Goal: Task Accomplishment & Management: Complete application form

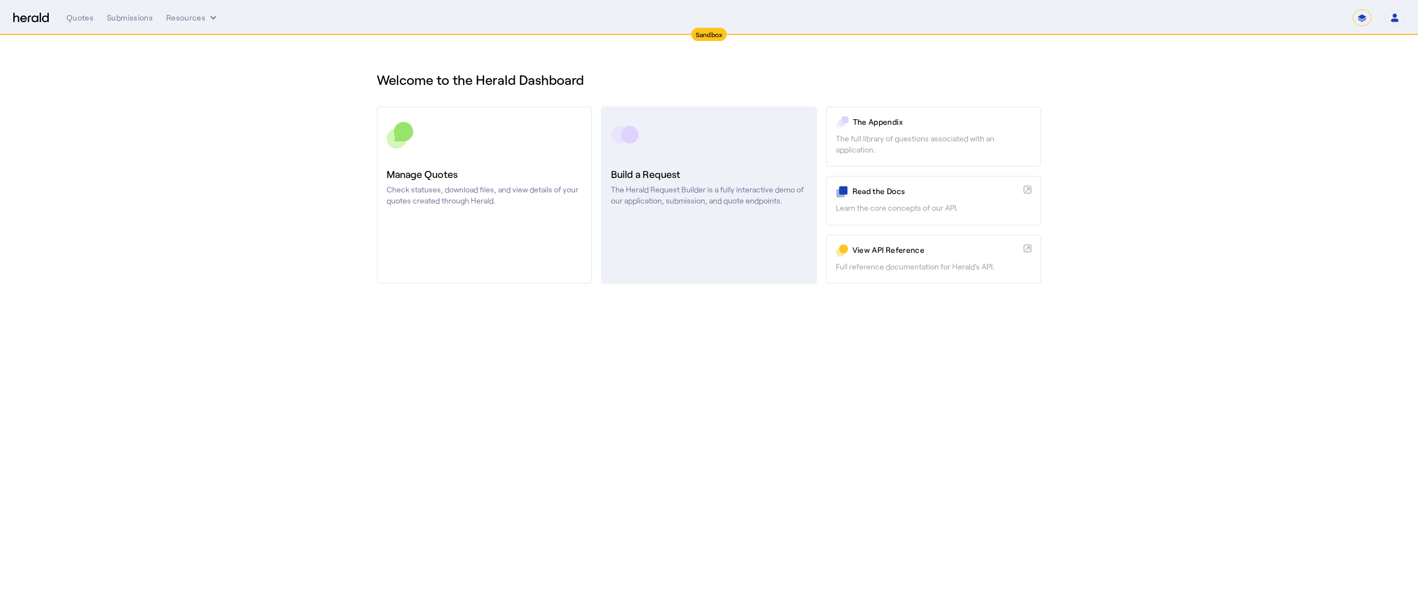
click at [643, 154] on link "Build a Request The Herald Request Builder is a fully interactive demo of our a…" at bounding box center [709, 194] width 216 height 177
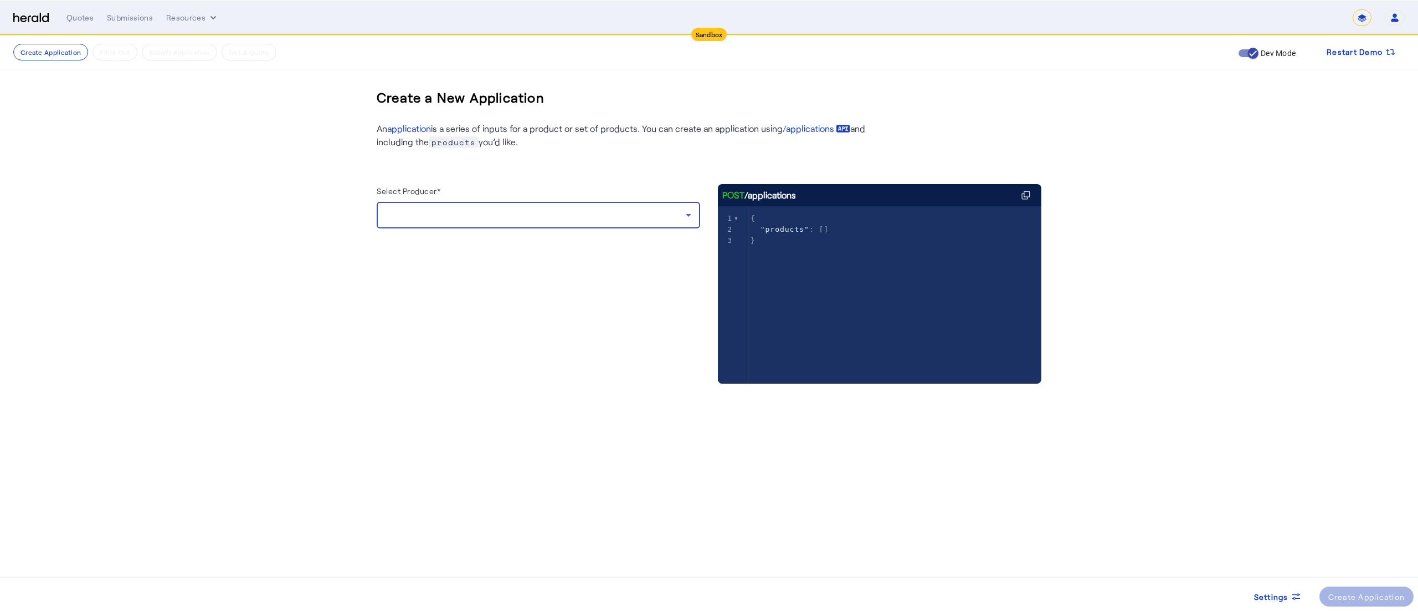
click at [501, 211] on div at bounding box center [536, 214] width 300 height 13
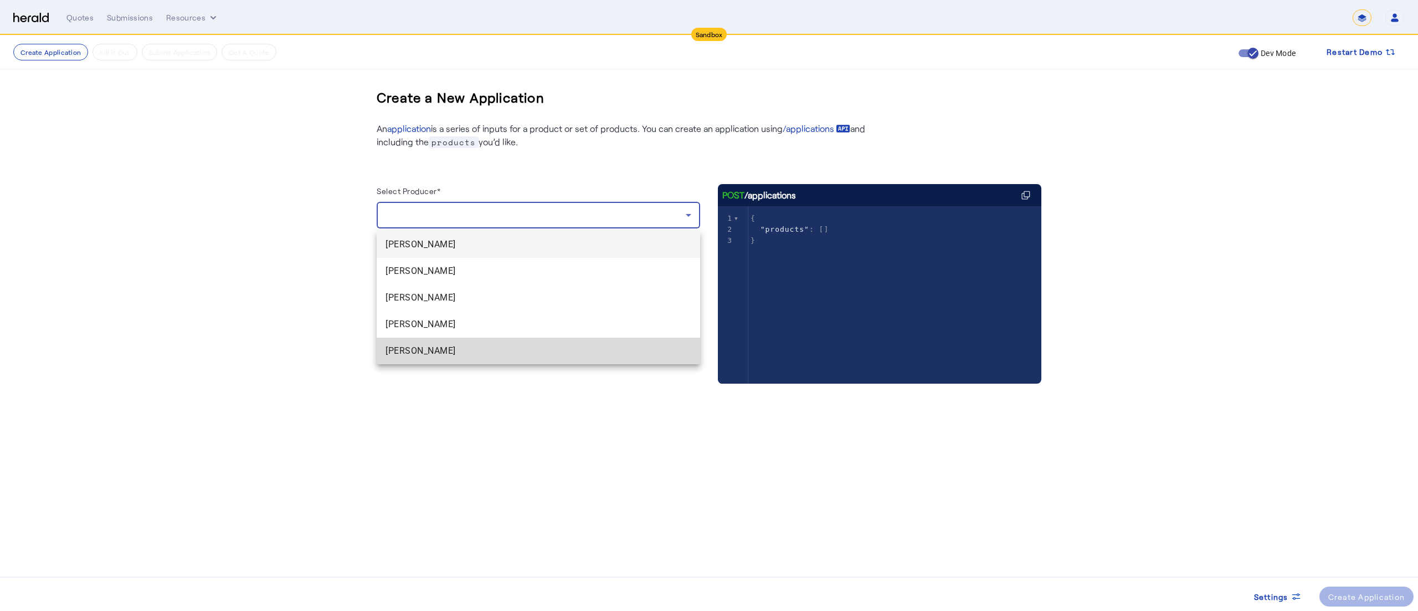
click at [417, 348] on span "[PERSON_NAME]" at bounding box center [539, 350] width 306 height 13
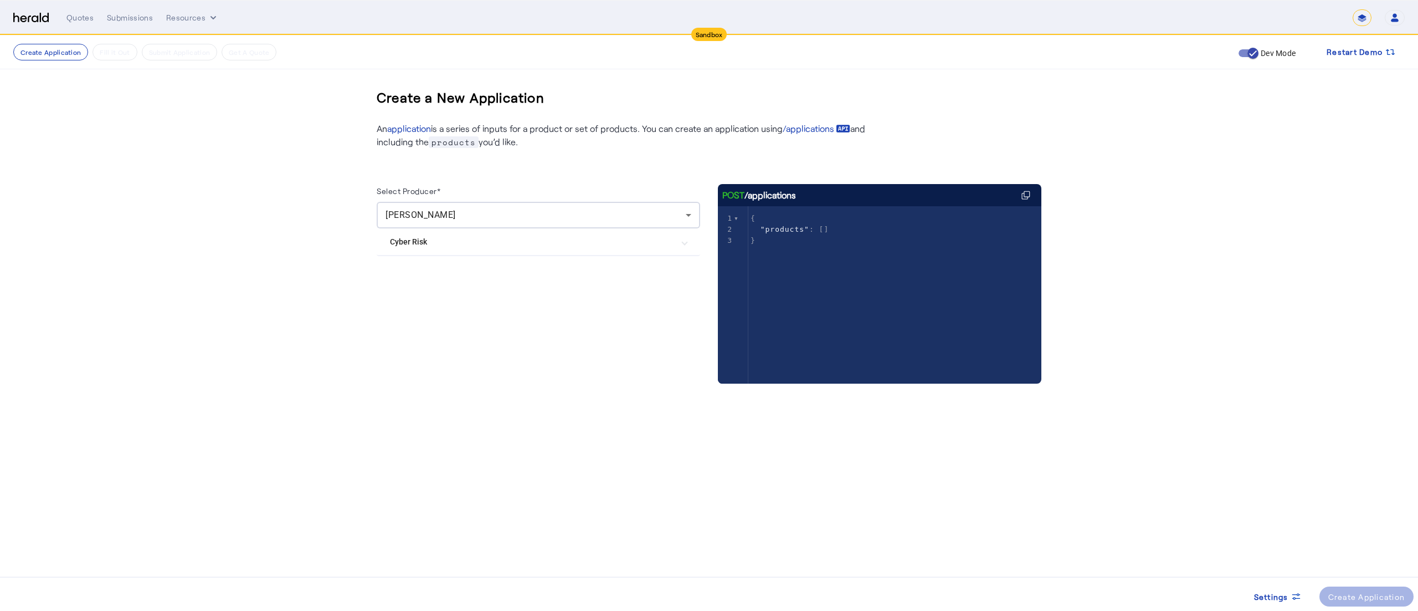
click at [488, 252] on mat-expansion-panel-header "Cyber Risk" at bounding box center [539, 241] width 324 height 27
click at [457, 294] on label "Herald Cyber" at bounding box center [436, 296] width 48 height 11
click at [1333, 592] on div "Create Application" at bounding box center [1367, 597] width 77 height 12
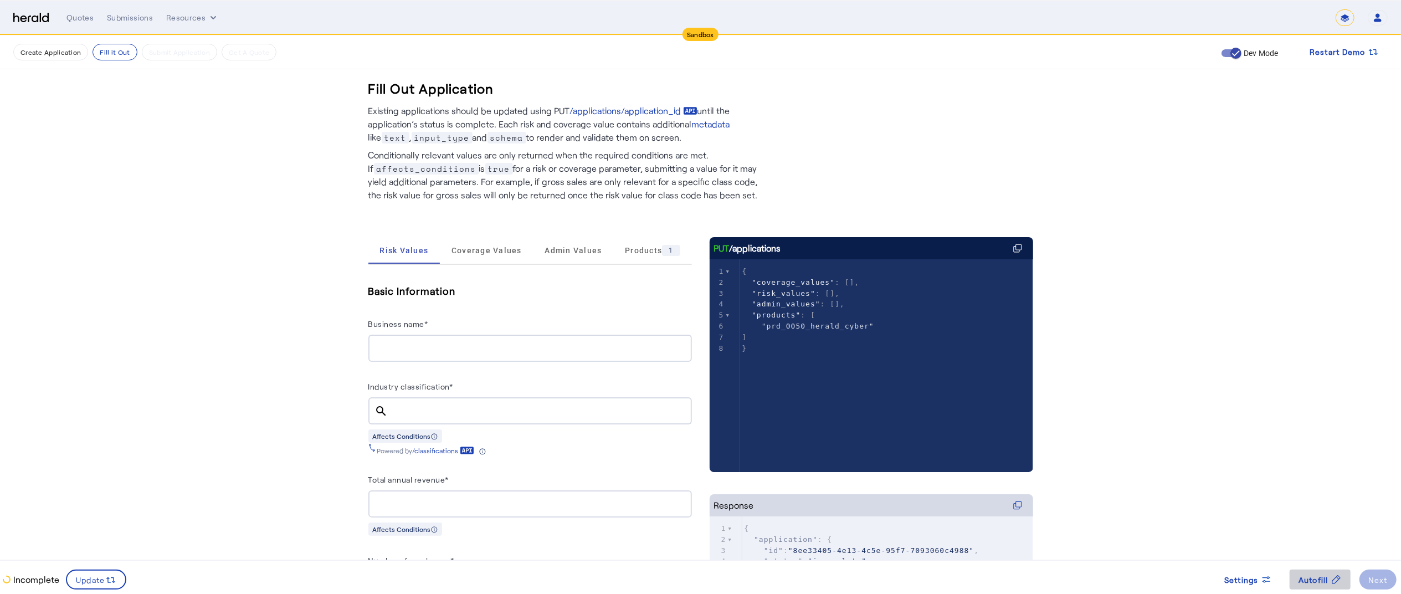
click at [1326, 573] on span at bounding box center [1320, 579] width 61 height 27
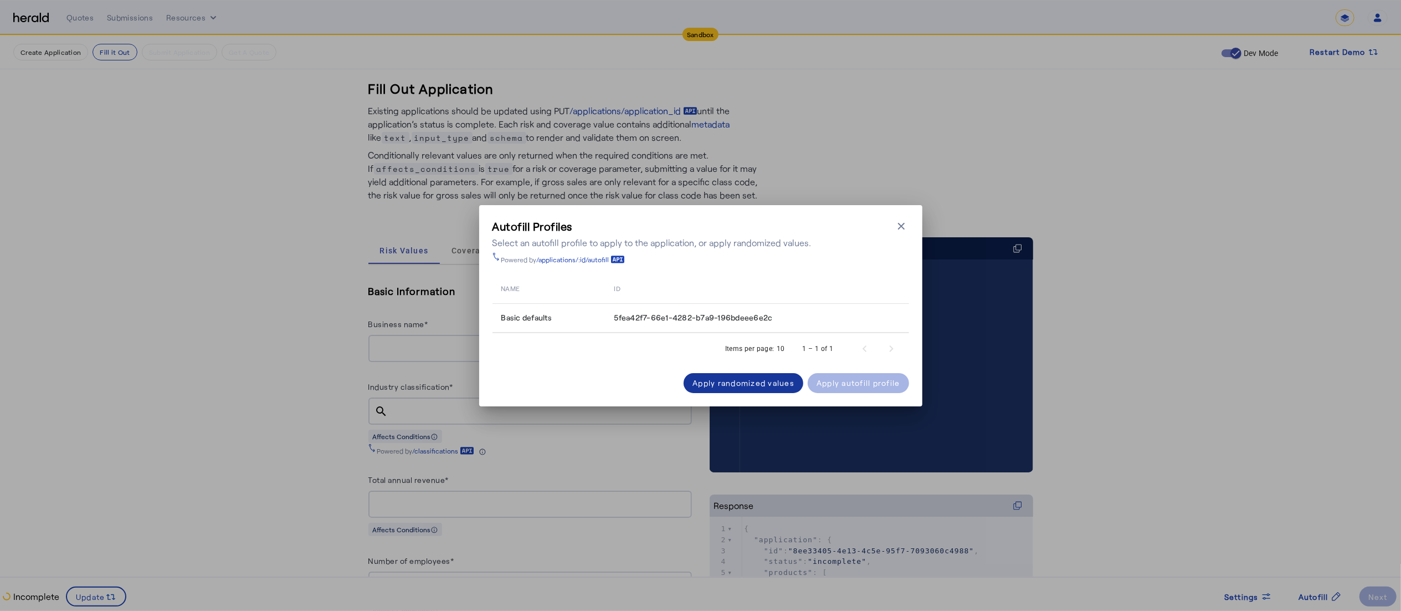
click at [730, 377] on div "Apply randomized values" at bounding box center [744, 383] width 102 height 12
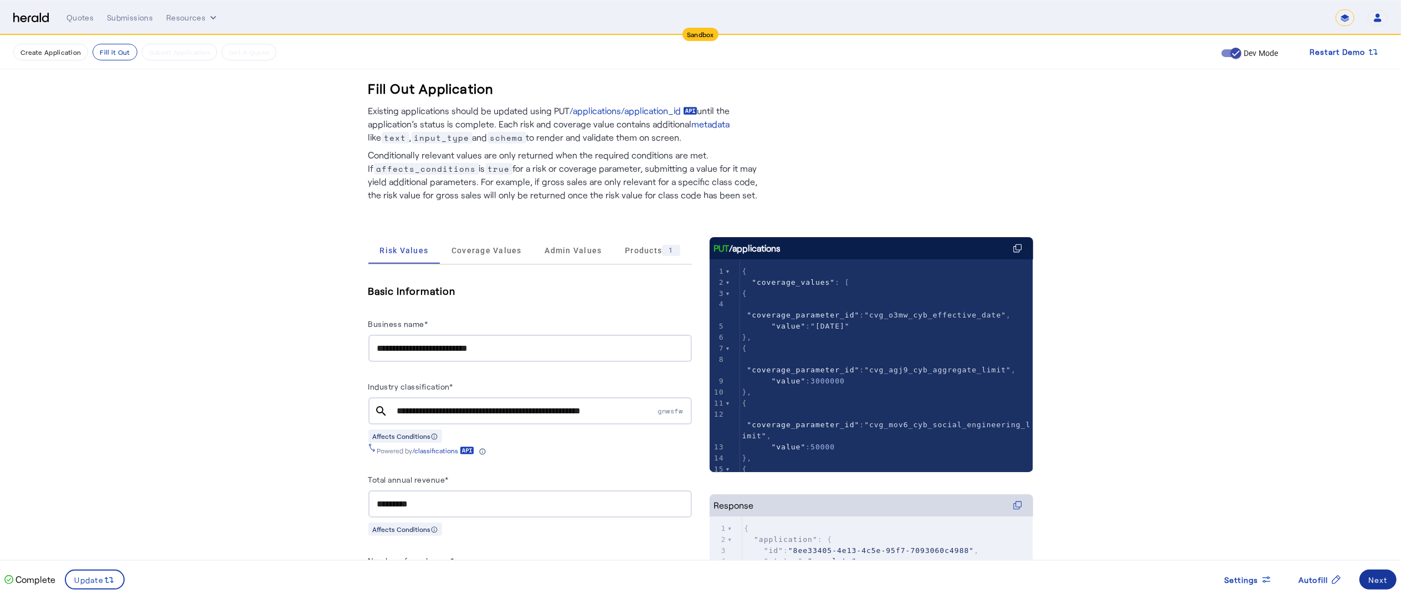
click at [1379, 585] on div "Next" at bounding box center [1378, 580] width 19 height 12
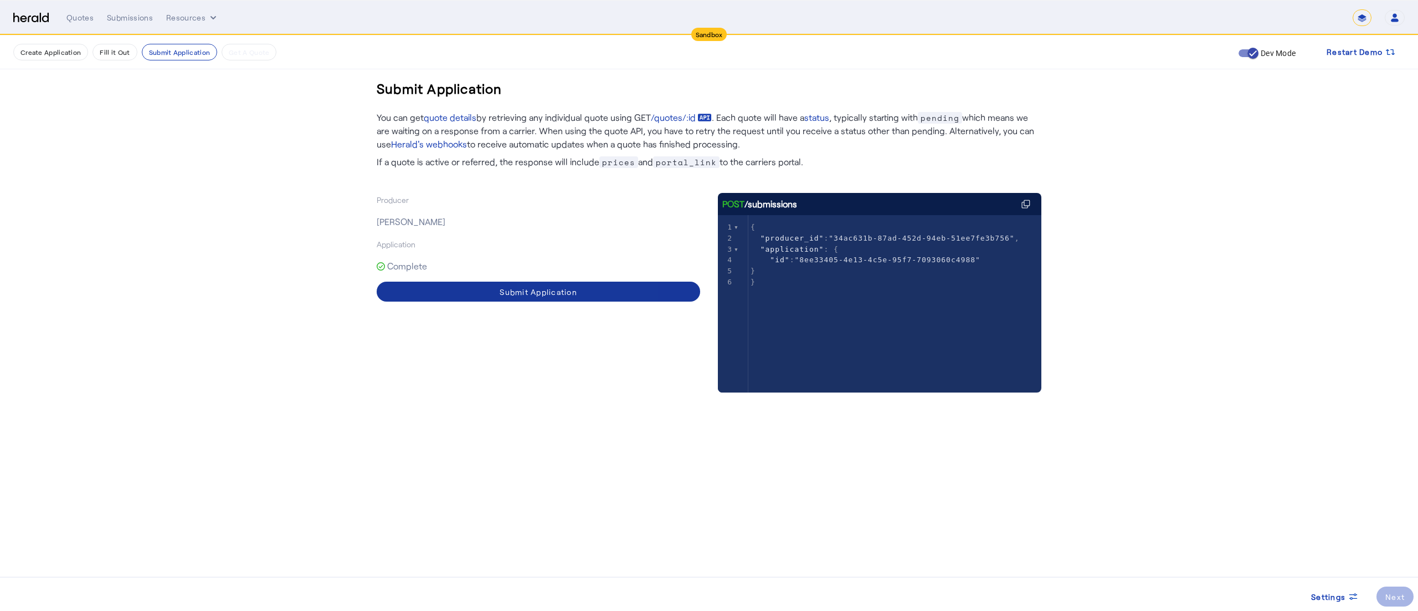
click at [542, 289] on div "Submit Application" at bounding box center [539, 292] width 78 height 12
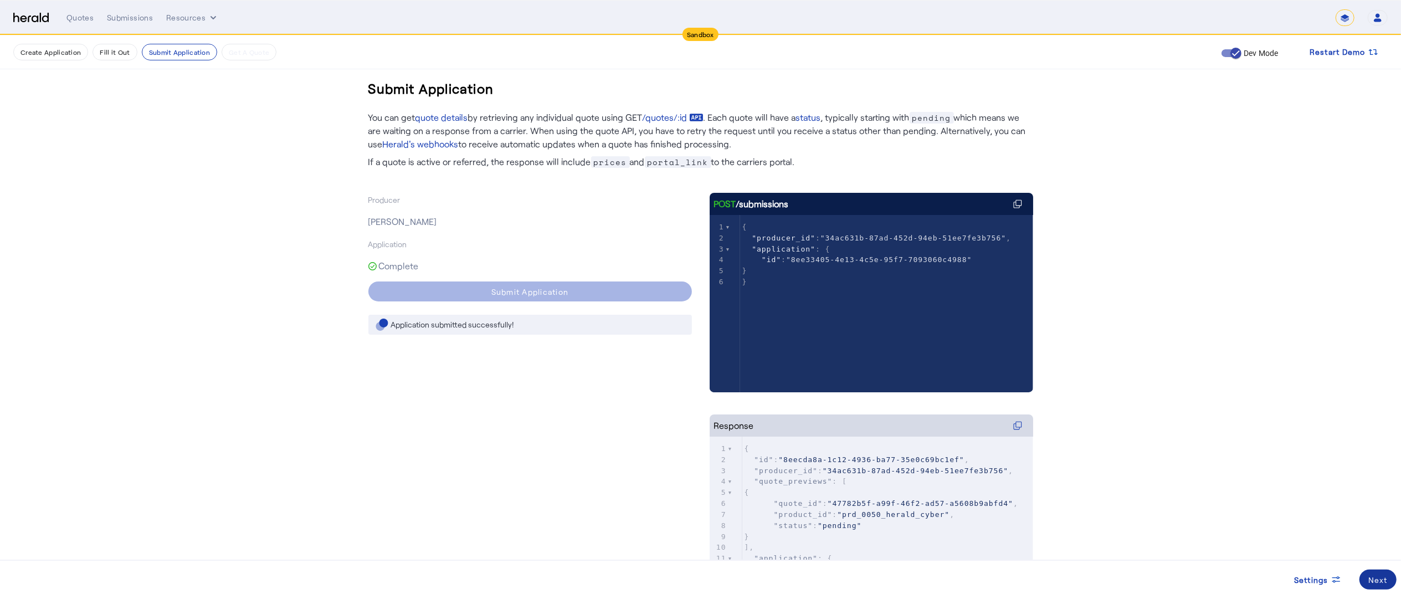
click at [1364, 577] on span at bounding box center [1378, 579] width 37 height 27
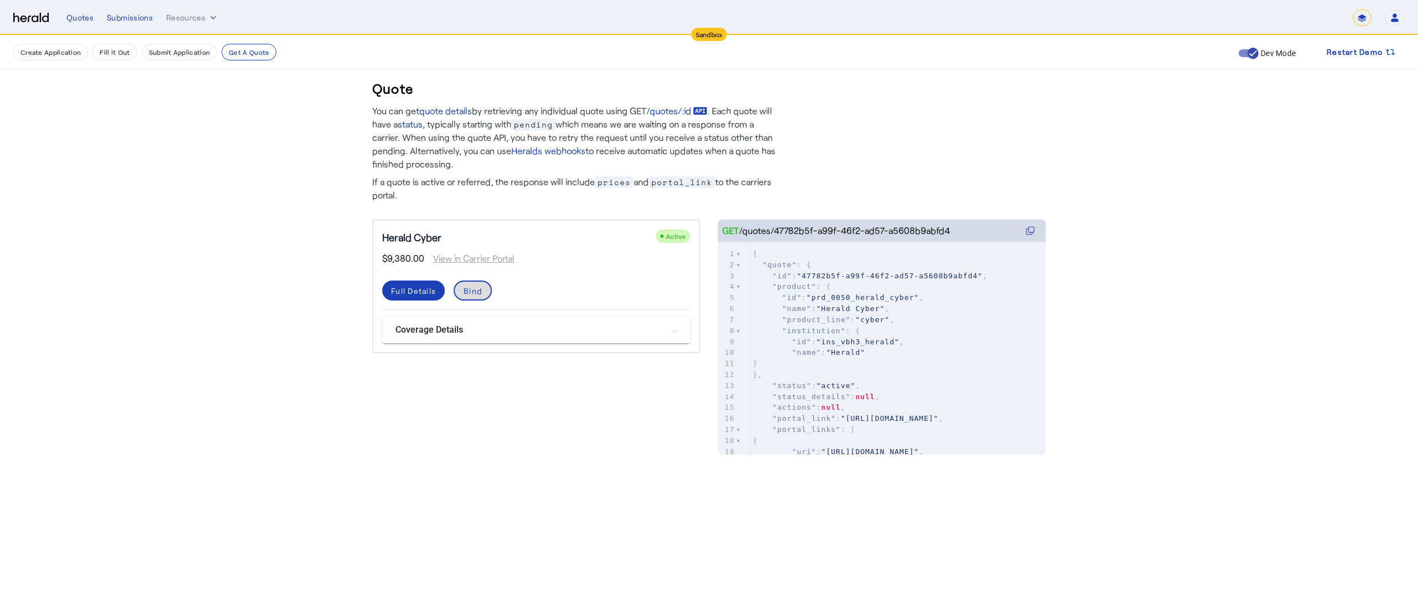
click at [478, 295] on div "Bind" at bounding box center [473, 291] width 18 height 12
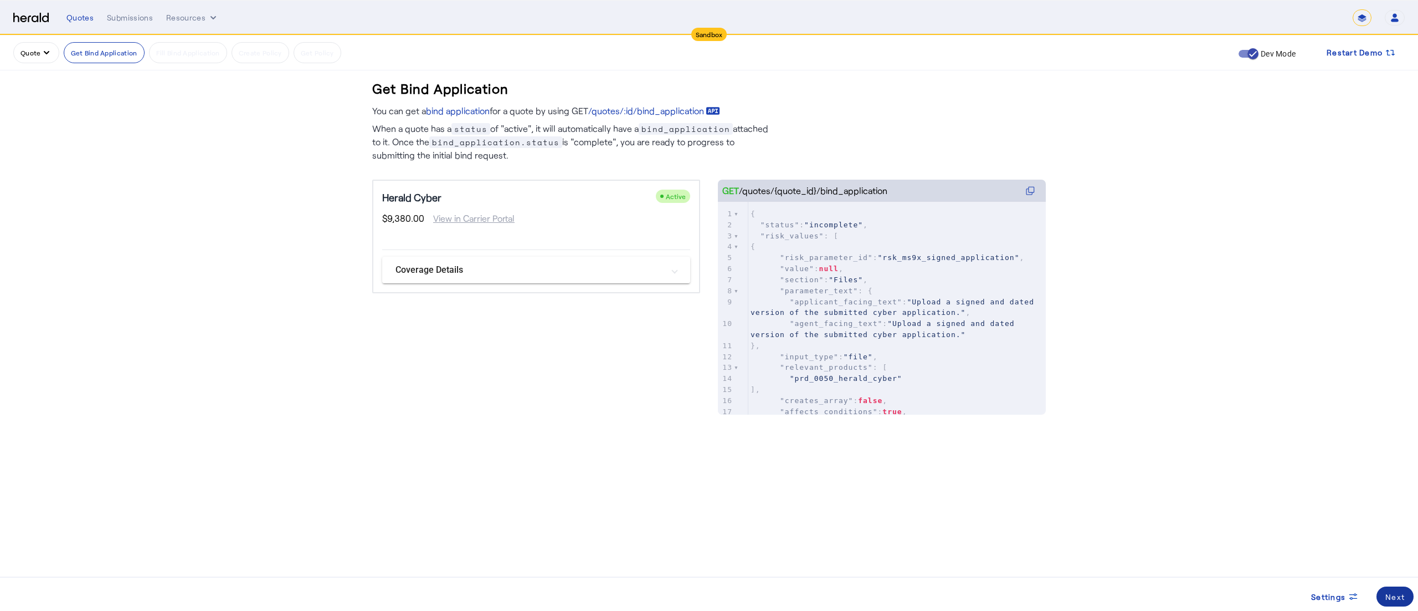
click at [1403, 585] on span at bounding box center [1395, 596] width 37 height 27
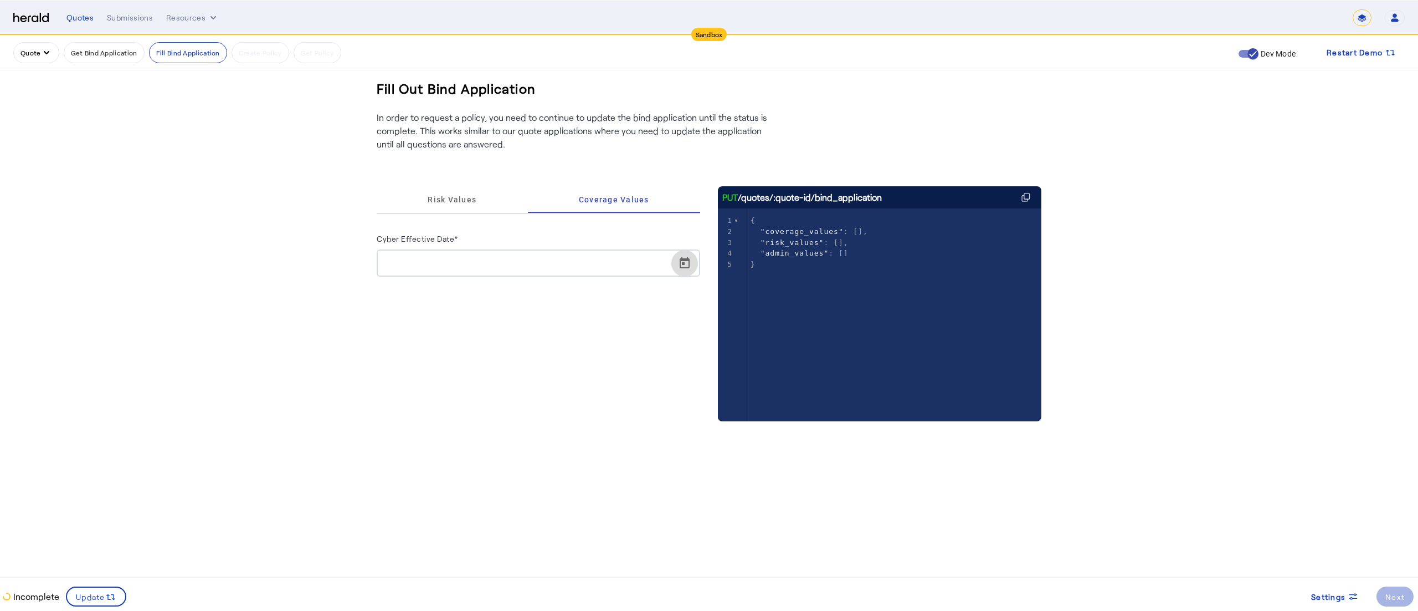
click at [689, 259] on span "Open calendar" at bounding box center [685, 263] width 27 height 27
click at [499, 412] on span "22" at bounding box center [503, 412] width 20 height 20
type input "**********"
click at [88, 600] on span "Update" at bounding box center [90, 597] width 29 height 12
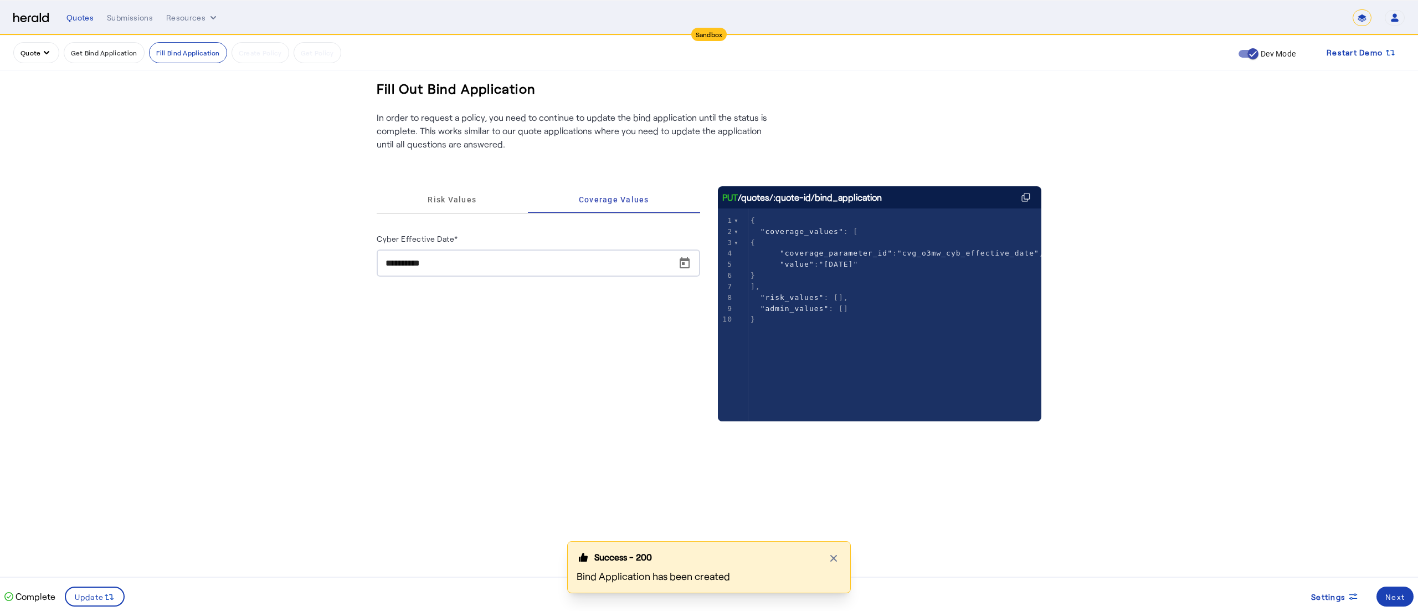
click at [1396, 597] on div "Success - 200 Close modal Bind Application has been created" at bounding box center [709, 576] width 1418 height 70
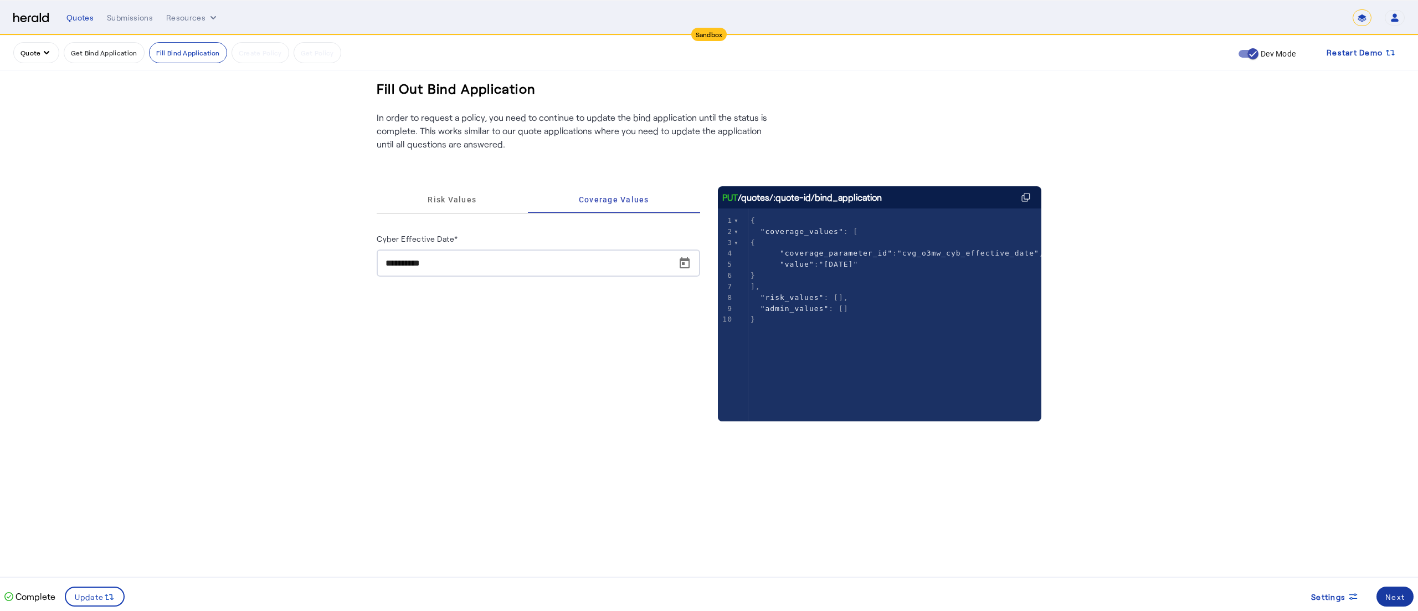
click at [1395, 594] on div "Next" at bounding box center [1395, 597] width 19 height 12
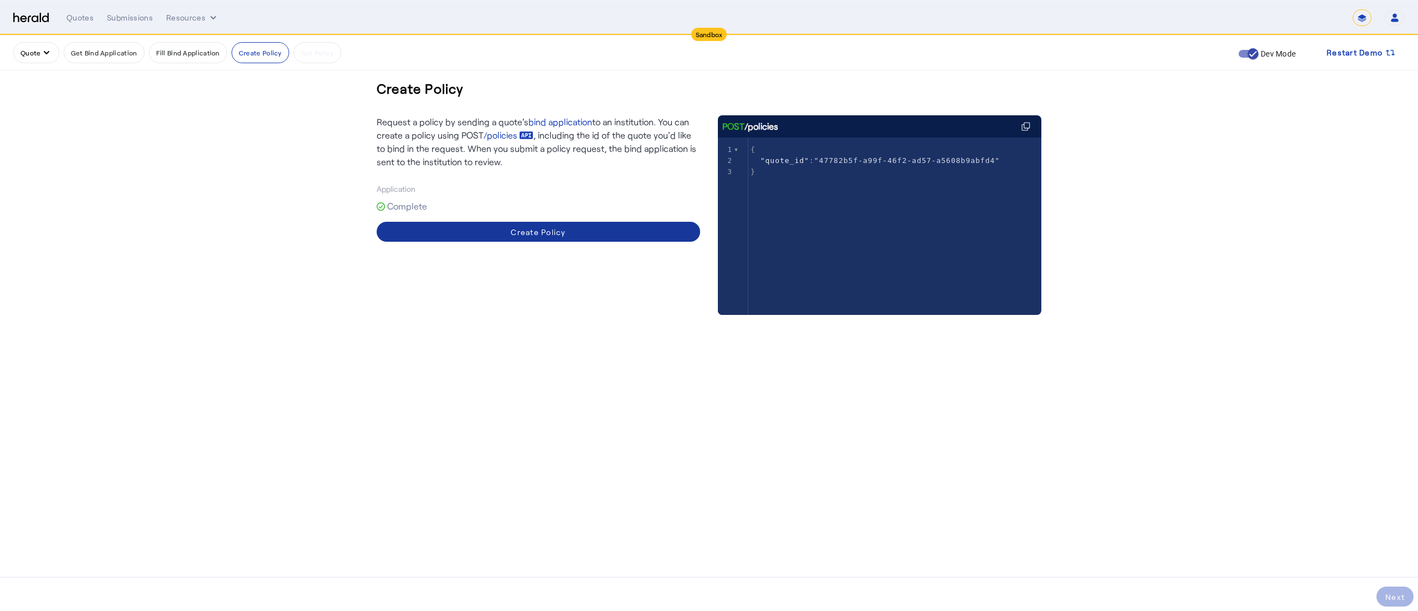
click at [568, 237] on span at bounding box center [539, 231] width 324 height 27
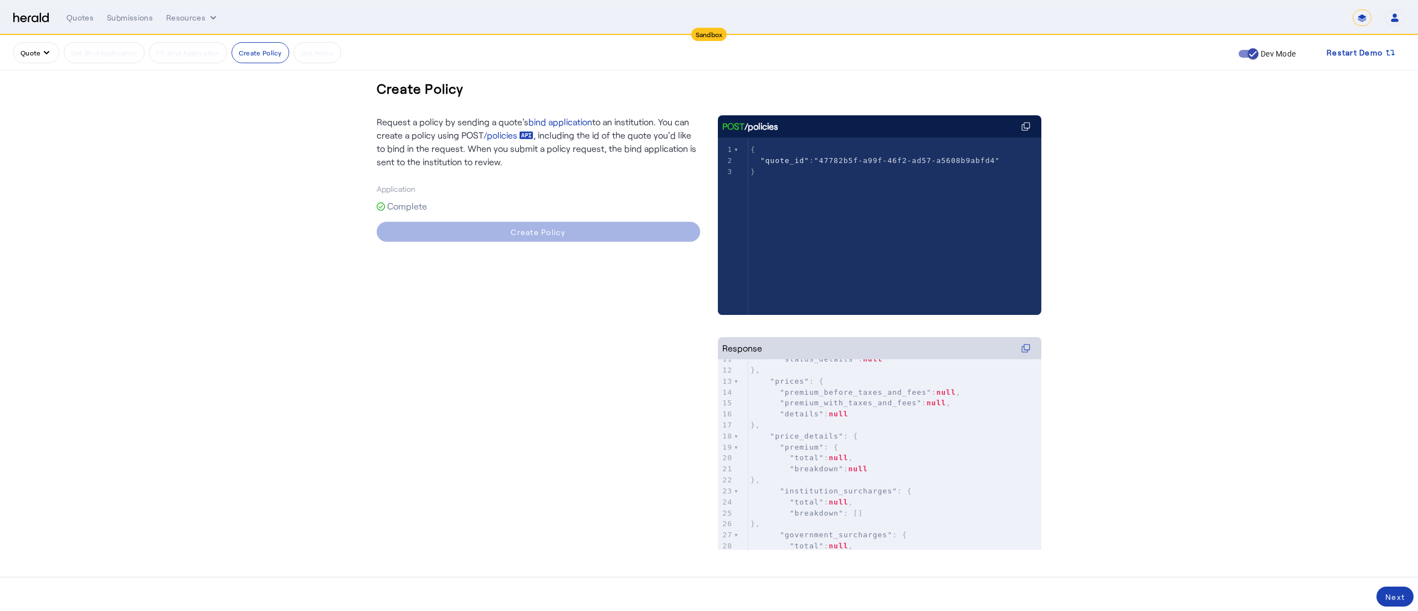
scroll to position [196, 0]
click at [1387, 597] on div "Next" at bounding box center [1395, 597] width 19 height 12
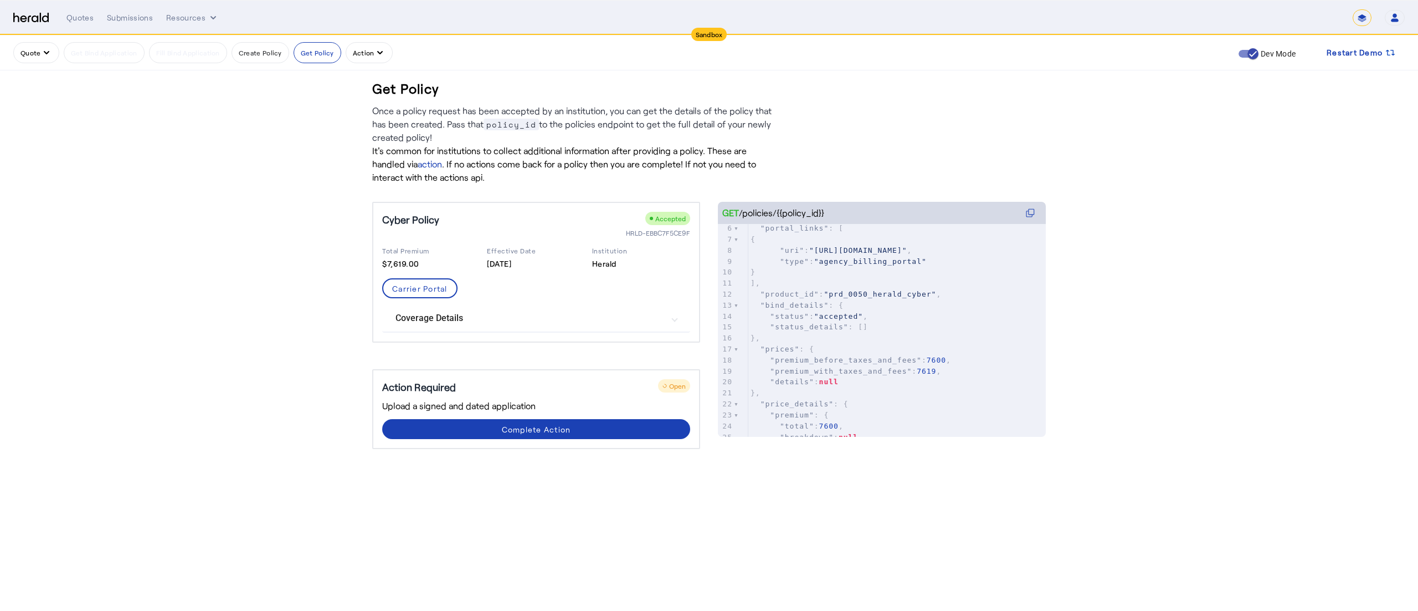
scroll to position [21, 0]
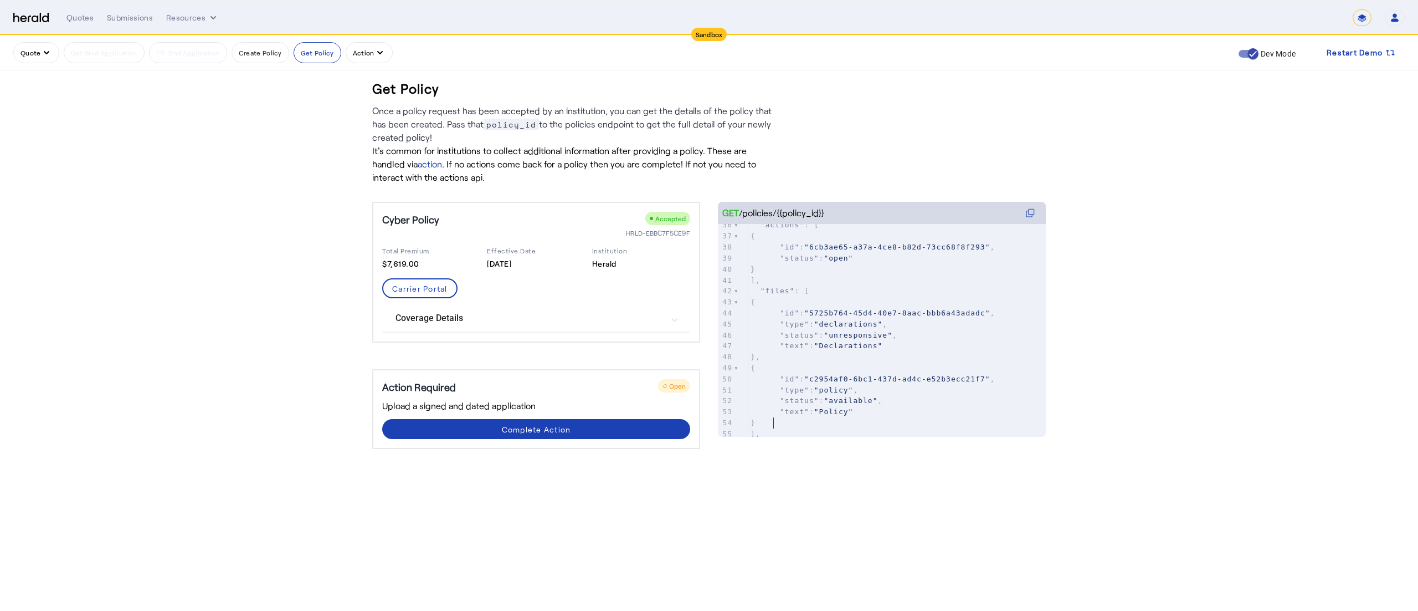
click at [904, 418] on pre "}" at bounding box center [898, 422] width 298 height 11
click at [1032, 217] on icon at bounding box center [1030, 214] width 6 height 6
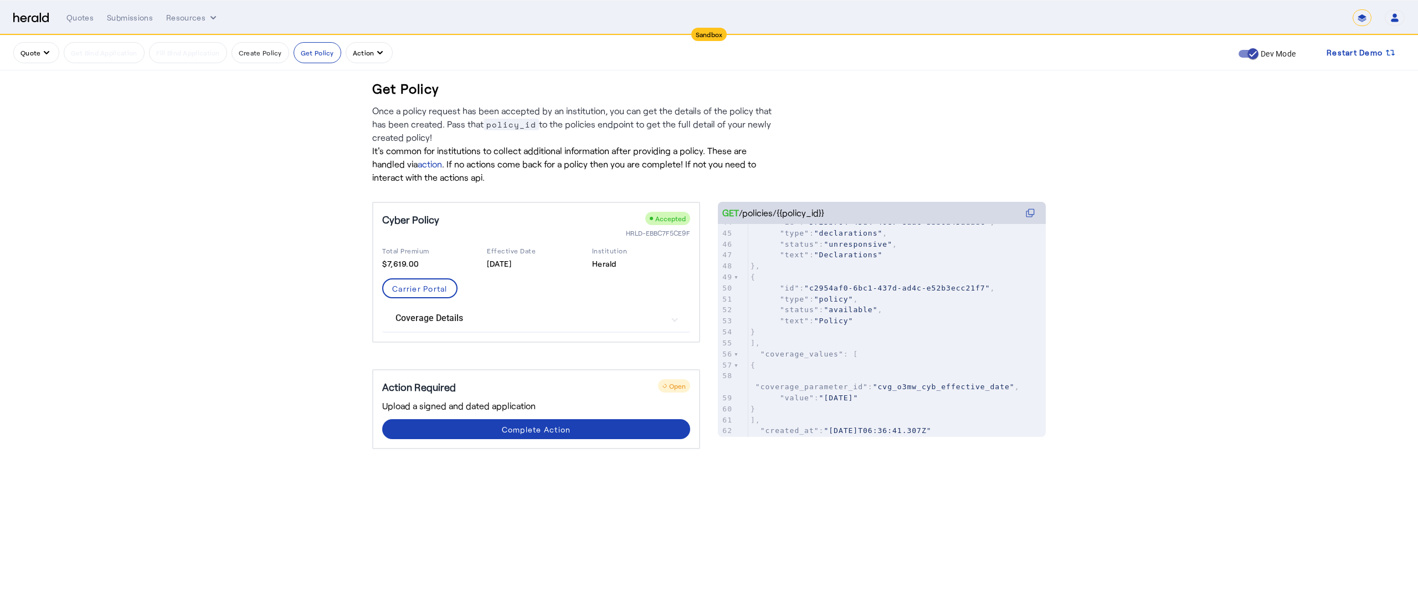
click at [1027, 221] on div "GET /policies/{{policy_id}}" at bounding box center [882, 213] width 328 height 22
click at [1031, 212] on icon at bounding box center [1030, 212] width 9 height 9
